Goal: Task Accomplishment & Management: Manage account settings

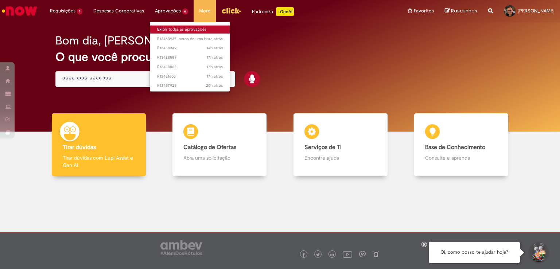
click at [173, 27] on link "Exibir todas as aprovações" at bounding box center [190, 30] width 80 height 8
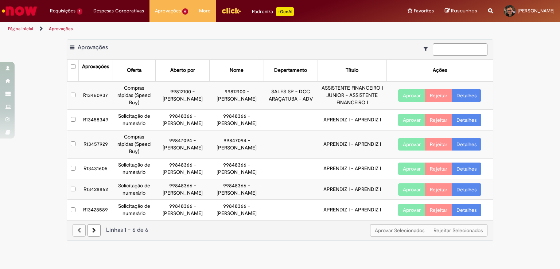
click at [414, 121] on button "Aprovar" at bounding box center [411, 120] width 27 height 12
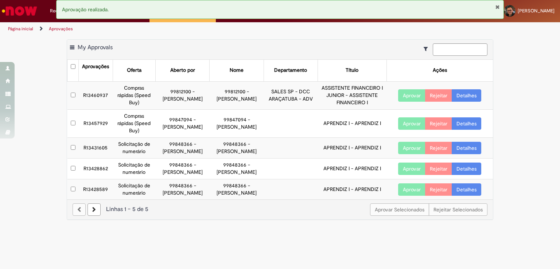
click at [406, 148] on button "Aprovar" at bounding box center [411, 148] width 27 height 12
click at [406, 165] on button "Aprovar" at bounding box center [411, 169] width 27 height 12
click at [413, 186] on button "Aprovar" at bounding box center [411, 189] width 27 height 12
